Goal: Use online tool/utility: Utilize a website feature to perform a specific function

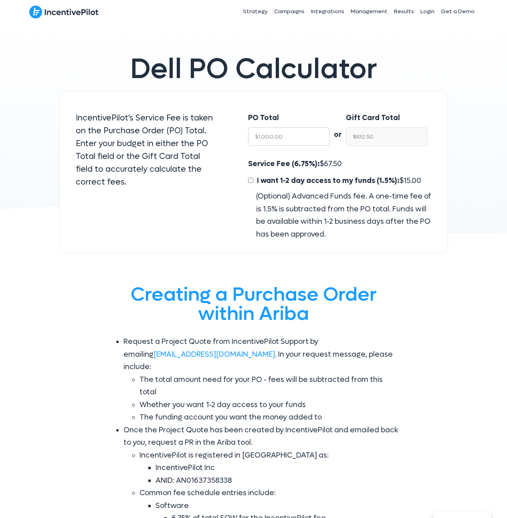
click at [295, 136] on input "$1,000.00" at bounding box center [289, 136] width 82 height 18
type input "$4"
type input "$3.73"
type input "$45"
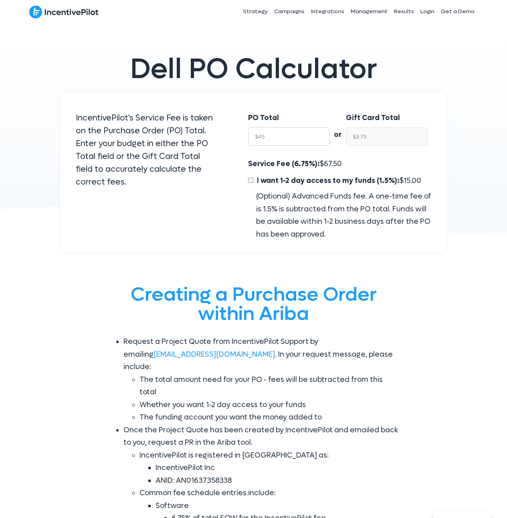
type input "$41.96"
type input "$450"
type input "$419.62"
type input "$4500"
type input "$4,196.25"
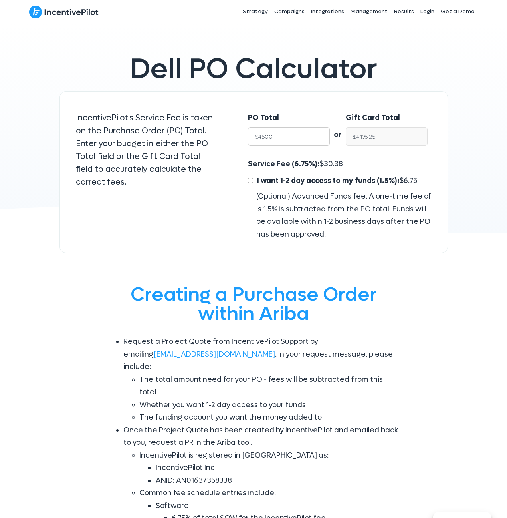
type input "$45000"
type input "$41,962.50"
click at [370, 133] on input "$41,962.50" at bounding box center [387, 136] width 82 height 18
type input "$45,000.00"
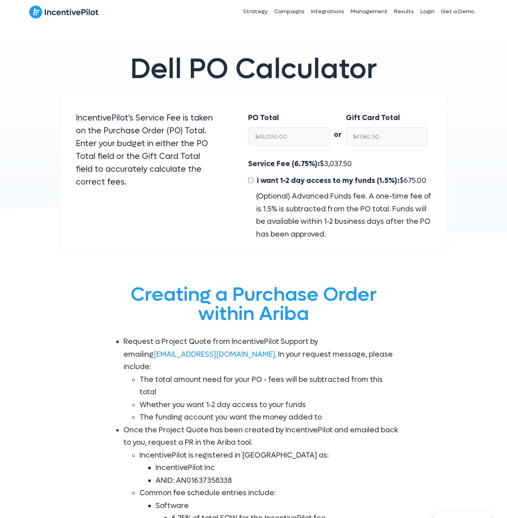
click at [250, 179] on input "I want 1-2 day access to my funds (1.5%): $ 675.00" at bounding box center [250, 180] width 5 height 5
checkbox input "true"
type input "$41,287.50"
click at [407, 181] on span "675.00" at bounding box center [414, 180] width 23 height 9
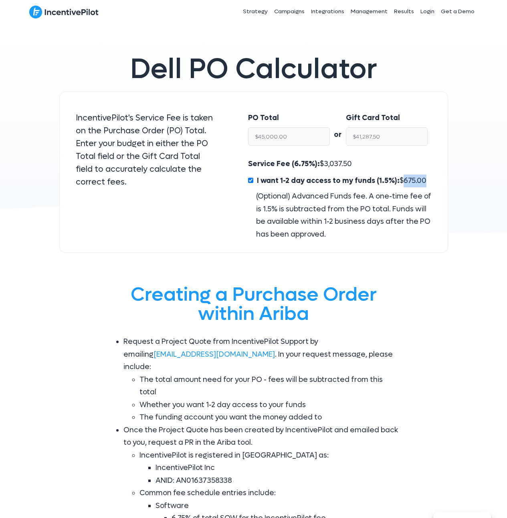
copy span "675.00"
click at [334, 167] on span "3,037.50" at bounding box center [338, 163] width 28 height 9
copy span "3,037.50"
click at [395, 135] on input "$41,287.50" at bounding box center [387, 136] width 82 height 18
